Goal: Transaction & Acquisition: Purchase product/service

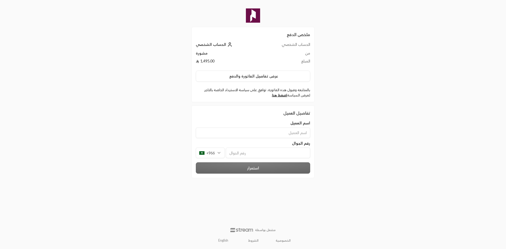
click at [395, 118] on div "ملخص الدفع الحساب الشخصي الحساب الشخصي من مشورة المبلغ 1,495.00 عرض تفاصيل الفا…" at bounding box center [253, 124] width 506 height 249
drag, startPoint x: 291, startPoint y: 124, endPoint x: 312, endPoint y: 124, distance: 20.6
click at [312, 124] on div "اسم العميل" at bounding box center [253, 129] width 120 height 18
click at [308, 125] on div at bounding box center [308, 125] width 0 height 0
click at [362, 149] on div "ملخص الدفع الحساب الشخصي الحساب الشخصي من مشورة المبلغ 1,495.00 عرض تفاصيل الفا…" at bounding box center [252, 124] width 253 height 249
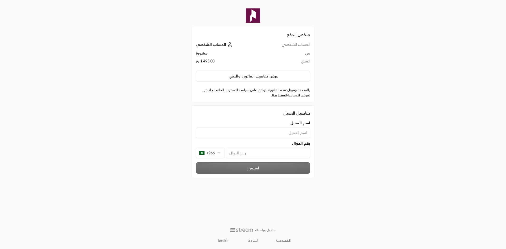
drag, startPoint x: 228, startPoint y: 76, endPoint x: 342, endPoint y: 83, distance: 114.2
click at [342, 83] on div "ملخص الدفع الحساب الشخصي الحساب الشخصي من مشورة المبلغ 1,495.00 عرض تفاصيل الفا…" at bounding box center [252, 124] width 253 height 249
drag, startPoint x: 302, startPoint y: 76, endPoint x: 209, endPoint y: 82, distance: 92.6
click at [209, 82] on div "الحساب الشخصي الحساب الشخصي من مشورة المبلغ 1,495.00 عرض تفاصيل الفاتورة والدفع…" at bounding box center [253, 70] width 114 height 56
click at [252, 77] on button "عرض تفاصيل الفاتورة والدفع" at bounding box center [253, 76] width 114 height 11
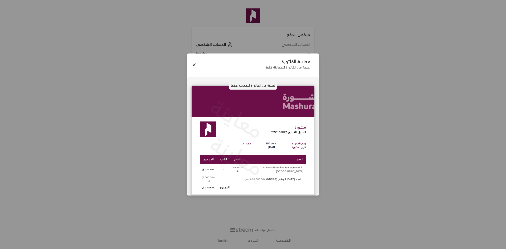
click at [337, 137] on div "معاينة الفاتورة نسخة من الفاتورة للمعاينة فقط نسخة من الفاتورة للمعاينة فقط معا…" at bounding box center [253, 124] width 506 height 249
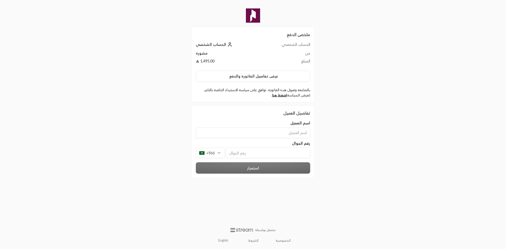
click at [293, 130] on input at bounding box center [253, 132] width 114 height 11
type input "[PERSON_NAME]"
click at [243, 169] on div "استمرار" at bounding box center [253, 168] width 120 height 11
drag, startPoint x: 230, startPoint y: 153, endPoint x: 224, endPoint y: 156, distance: 7.3
click at [229, 153] on input "0500848316" at bounding box center [268, 153] width 84 height 11
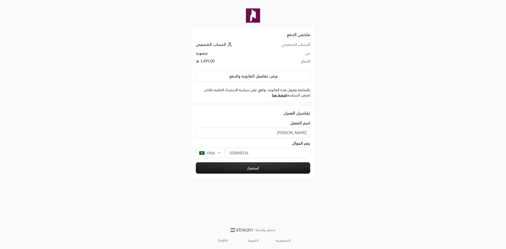
type input "500848316"
click at [241, 170] on button "استمرار" at bounding box center [253, 167] width 114 height 11
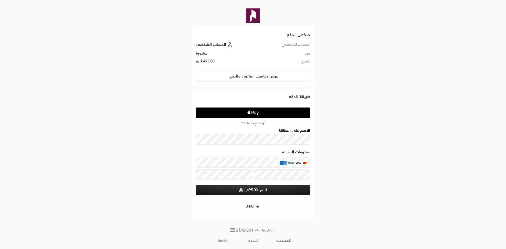
click at [285, 191] on button "ادفع 1,495.00" at bounding box center [253, 190] width 114 height 11
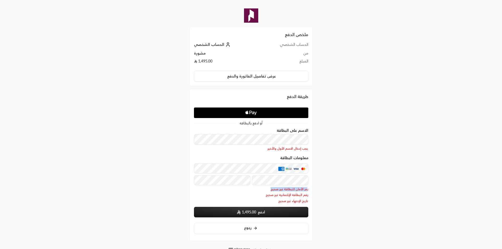
drag, startPoint x: 269, startPoint y: 190, endPoint x: 307, endPoint y: 191, distance: 38.5
click at [307, 191] on span "رمز الأمان للبطاقة غير صحيح" at bounding box center [251, 189] width 114 height 4
click at [366, 196] on div "ملخص الدفع الحساب الشخصي الحساب الشخصي من مشورة المبلغ 1,495.00 عرض تفاصيل الفا…" at bounding box center [250, 134] width 251 height 269
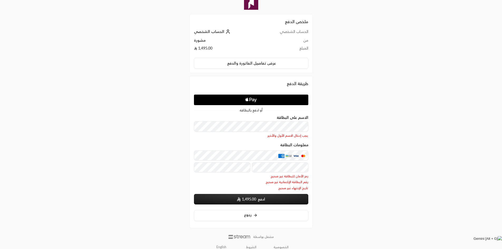
scroll to position [20, 0]
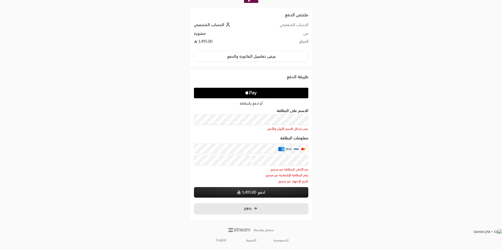
click at [275, 209] on button "رجوع" at bounding box center [251, 208] width 114 height 11
